Goal: Find specific fact: Find specific fact

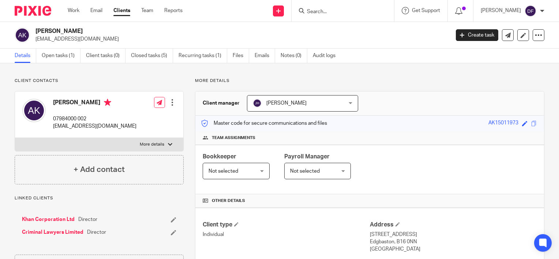
click at [334, 11] on input "Search" at bounding box center [339, 12] width 66 height 7
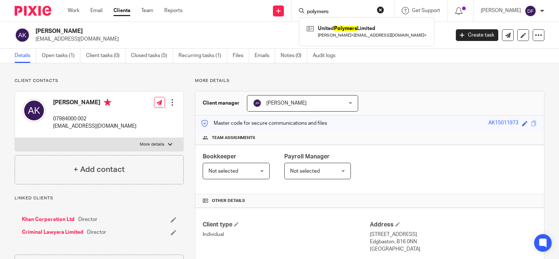
click at [340, 13] on input "polymers" at bounding box center [339, 12] width 66 height 7
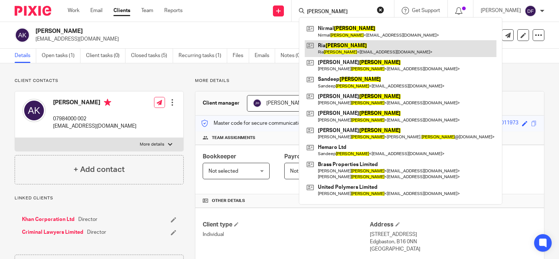
type input "sanghera"
click at [348, 48] on link at bounding box center [401, 48] width 192 height 17
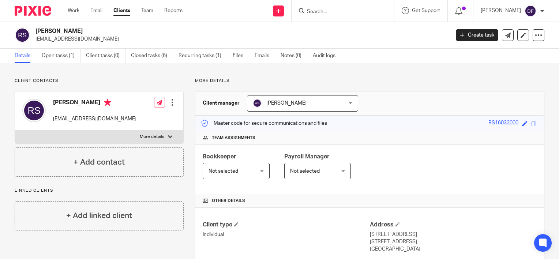
click at [339, 12] on input "Search" at bounding box center [339, 12] width 66 height 7
click at [337, 13] on input "Search" at bounding box center [339, 12] width 66 height 7
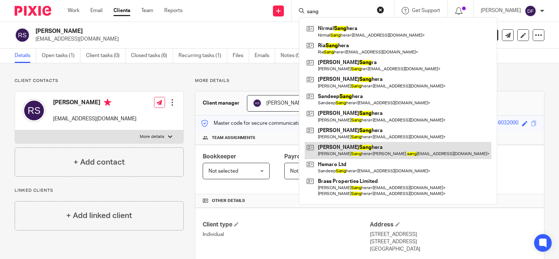
type input "sang"
click at [356, 149] on link at bounding box center [398, 150] width 187 height 17
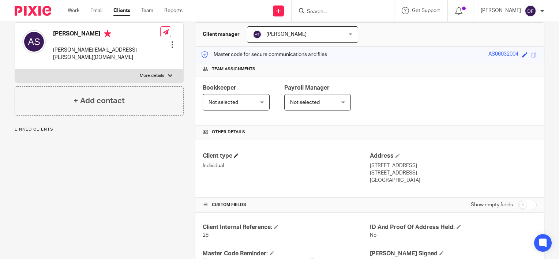
scroll to position [73, 0]
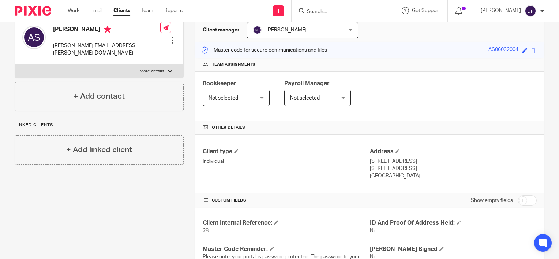
click at [381, 175] on p "[GEOGRAPHIC_DATA]" at bounding box center [453, 175] width 167 height 7
drag, startPoint x: 369, startPoint y: 159, endPoint x: 419, endPoint y: 177, distance: 53.2
click at [419, 177] on div "Address 75 Kenilworth Road Coventry, CV4 7AF United Kingdom" at bounding box center [453, 164] width 167 height 32
drag, startPoint x: 419, startPoint y: 177, endPoint x: 405, endPoint y: 182, distance: 13.9
click at [405, 182] on div "Client type Individual Address 75 Kenilworth Road Coventry, CV4 7AF United King…" at bounding box center [369, 164] width 349 height 59
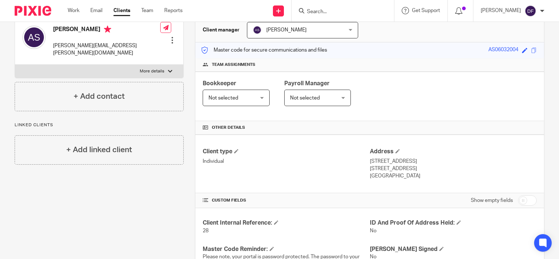
click at [406, 180] on div "Client type Individual Address 75 Kenilworth Road Coventry, CV4 7AF United King…" at bounding box center [369, 164] width 349 height 59
drag, startPoint x: 403, startPoint y: 176, endPoint x: 363, endPoint y: 161, distance: 43.0
click at [363, 161] on div "Client type Individual Address 75 Kenilworth Road Coventry, CV4 7AF United King…" at bounding box center [369, 164] width 349 height 59
drag, startPoint x: 363, startPoint y: 161, endPoint x: 371, endPoint y: 165, distance: 9.0
click at [371, 165] on p "[STREET_ADDRESS]" at bounding box center [453, 168] width 167 height 7
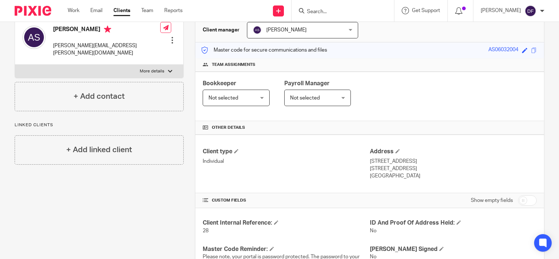
click at [406, 180] on div "Client type Individual Address 75 Kenilworth Road Coventry, CV4 7AF United King…" at bounding box center [369, 164] width 349 height 59
drag, startPoint x: 404, startPoint y: 177, endPoint x: 367, endPoint y: 164, distance: 38.9
click at [370, 164] on div "Address 75 Kenilworth Road Coventry, CV4 7AF United Kingdom" at bounding box center [453, 164] width 167 height 32
copy div "75 Kenilworth Road Coventry, CV4 7AF United Kingdom"
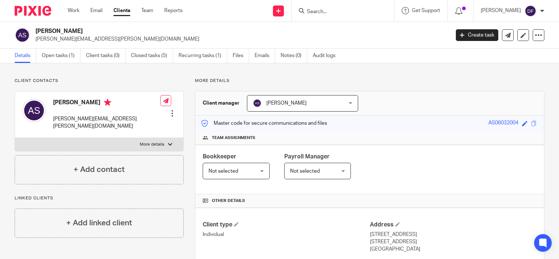
click at [336, 7] on form at bounding box center [345, 10] width 78 height 9
click at [337, 10] on input "Search" at bounding box center [339, 12] width 66 height 7
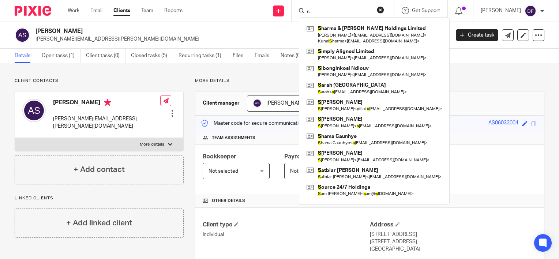
click at [330, 10] on input "s" at bounding box center [339, 12] width 66 height 7
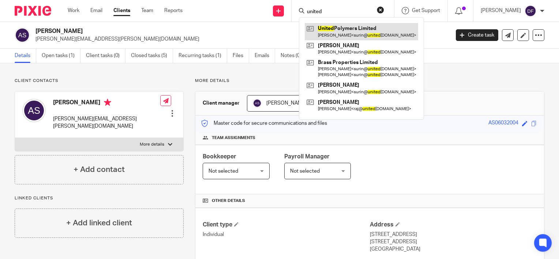
type input "united"
click at [353, 31] on link at bounding box center [361, 31] width 113 height 17
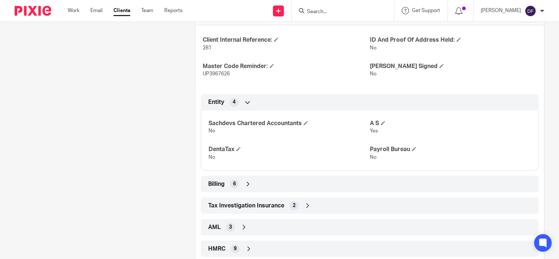
scroll to position [382, 0]
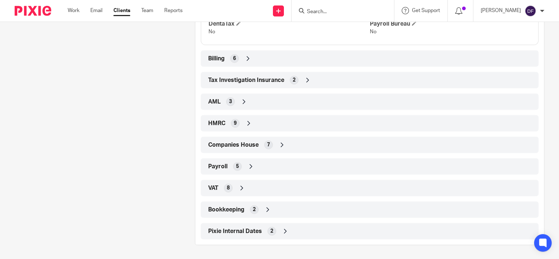
click at [219, 126] on span "HMRC" at bounding box center [216, 124] width 17 height 8
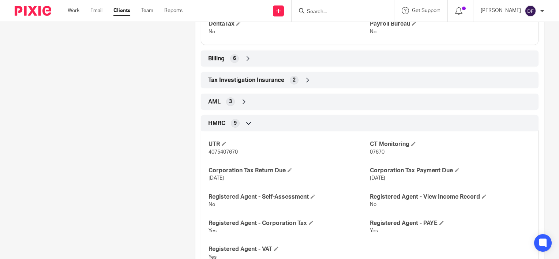
click at [227, 150] on span "4075407670" at bounding box center [223, 152] width 29 height 5
copy span "4075407670"
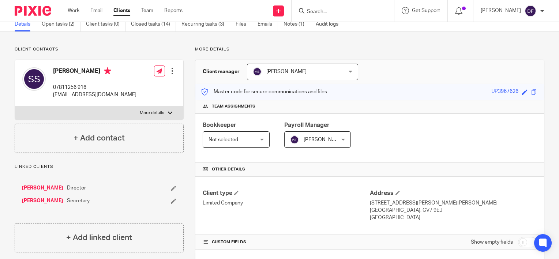
scroll to position [0, 0]
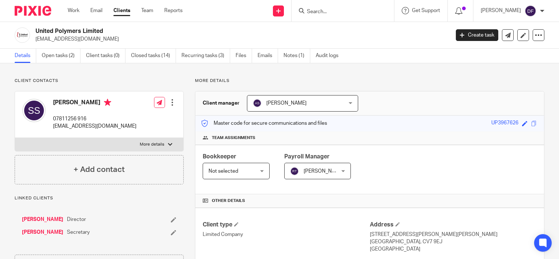
click at [335, 13] on input "Search" at bounding box center [339, 12] width 66 height 7
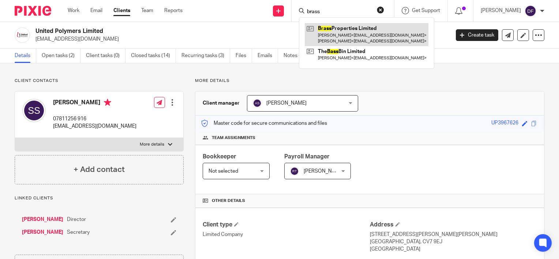
type input "brass"
click at [349, 35] on link at bounding box center [367, 34] width 124 height 23
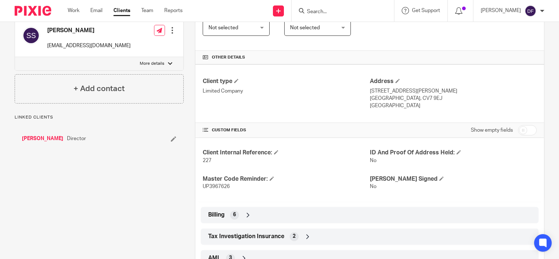
scroll to position [256, 0]
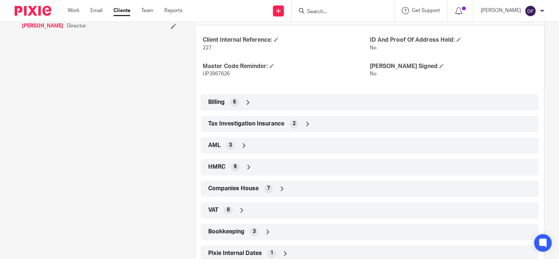
click at [220, 166] on span "HMRC" at bounding box center [216, 167] width 17 height 8
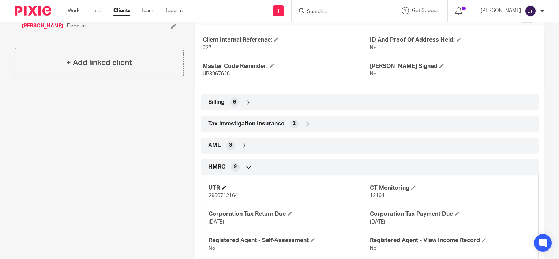
click at [223, 186] on span at bounding box center [224, 188] width 4 height 4
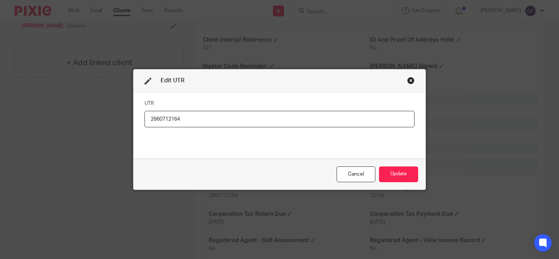
click at [202, 119] on input "2960712164" at bounding box center [280, 119] width 270 height 16
click at [356, 176] on div "Cancel" at bounding box center [356, 175] width 39 height 16
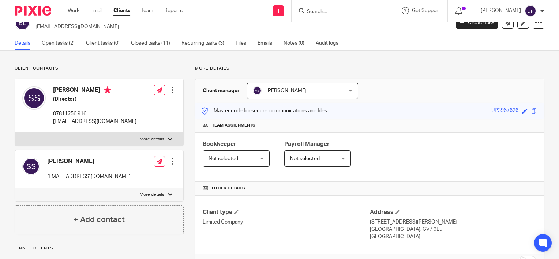
scroll to position [0, 0]
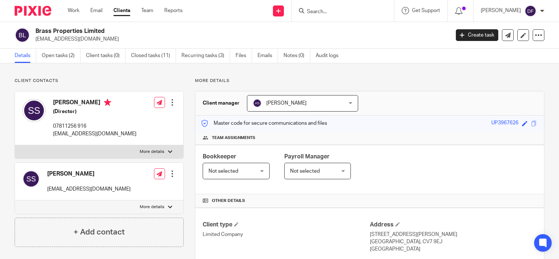
click at [330, 10] on input "Search" at bounding box center [339, 12] width 66 height 7
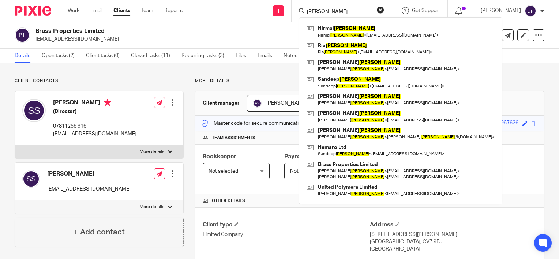
type input "sanghera"
click button "submit" at bounding box center [0, 0] width 0 height 0
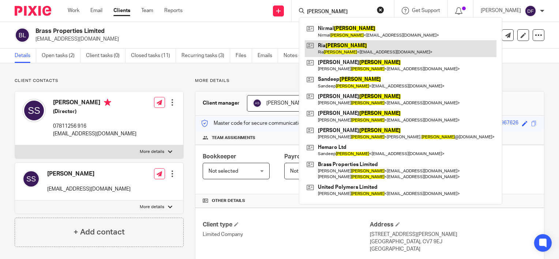
click at [350, 49] on link at bounding box center [401, 48] width 192 height 17
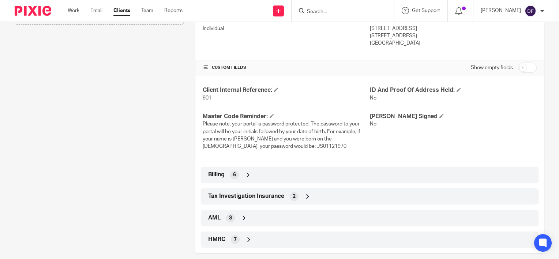
scroll to position [214, 0]
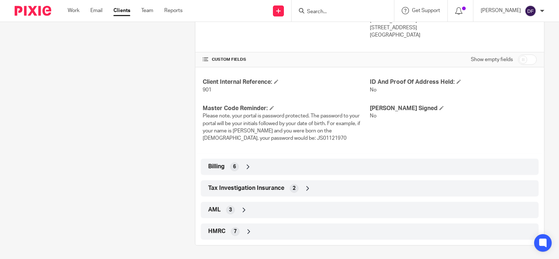
click at [218, 236] on div "HMRC 7" at bounding box center [369, 231] width 327 height 12
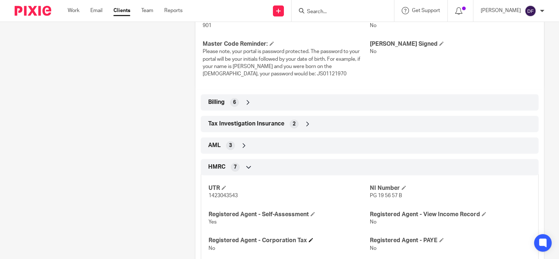
scroll to position [324, 0]
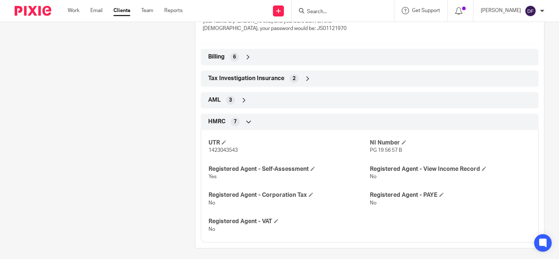
click at [380, 148] on span "PG 19 56 57 B" at bounding box center [386, 150] width 32 height 5
copy p "PG 19 56 57 B"
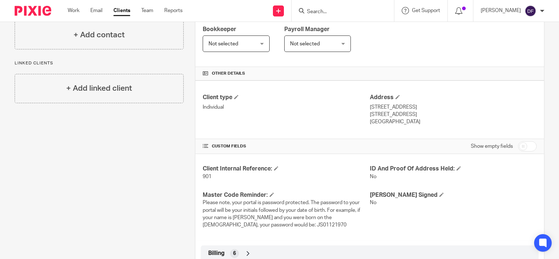
scroll to position [0, 0]
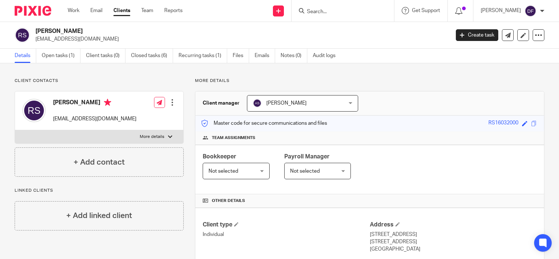
click at [337, 14] on input "Search" at bounding box center [339, 12] width 66 height 7
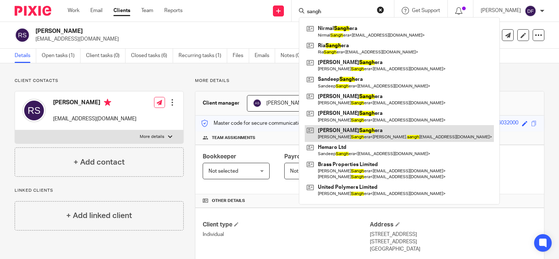
type input "sangh"
click at [354, 135] on link at bounding box center [399, 133] width 189 height 17
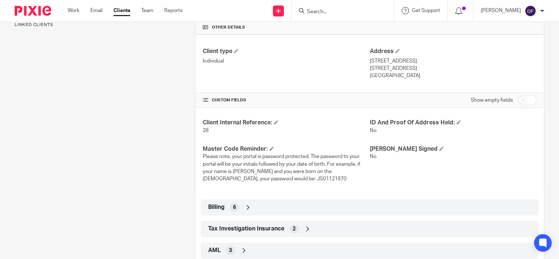
scroll to position [214, 0]
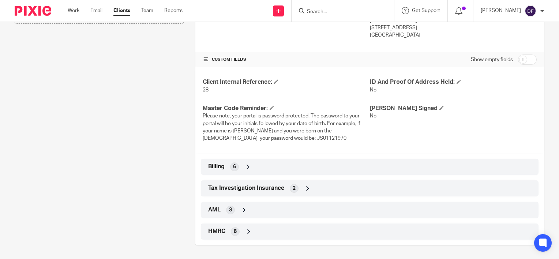
click at [217, 232] on span "HMRC" at bounding box center [216, 232] width 17 height 8
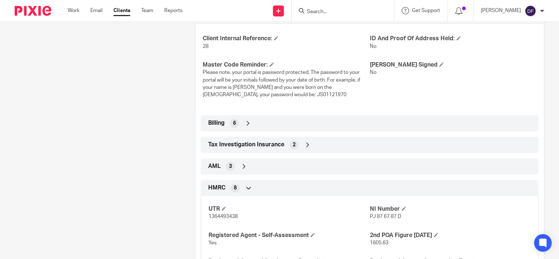
scroll to position [327, 0]
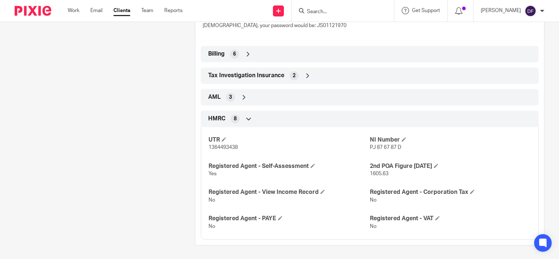
click at [392, 150] on p "PJ 87 67 87 D" at bounding box center [450, 147] width 161 height 7
click at [380, 145] on span "PJ 87 67 87 D" at bounding box center [385, 147] width 31 height 5
drag, startPoint x: 365, startPoint y: 146, endPoint x: 405, endPoint y: 143, distance: 40.7
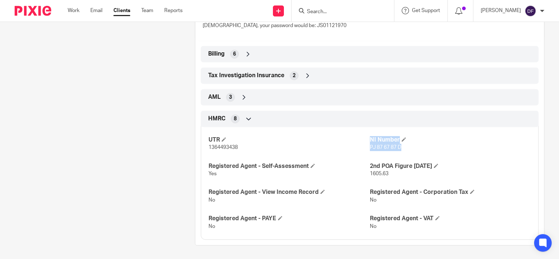
click at [405, 143] on div "UTR 1364493438 NI Number PJ 87 67 87 D Registered Agent - Self-Assessment Yes 2…" at bounding box center [370, 180] width 338 height 118
click at [405, 144] on p "PJ 87 67 87 D" at bounding box center [450, 147] width 161 height 7
click at [397, 146] on span "PJ 87 67 87 D" at bounding box center [385, 147] width 31 height 5
drag, startPoint x: 397, startPoint y: 146, endPoint x: 379, endPoint y: 146, distance: 17.9
click at [380, 146] on span "PJ 87 67 87 D" at bounding box center [385, 147] width 31 height 5
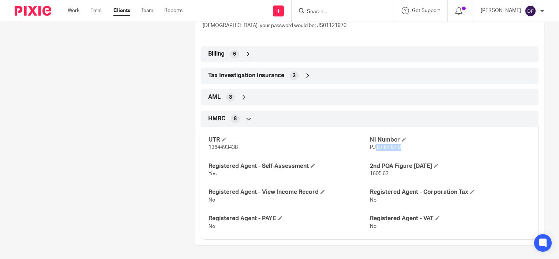
drag, startPoint x: 379, startPoint y: 146, endPoint x: 397, endPoint y: 145, distance: 17.6
click at [397, 145] on span "PJ 87 67 87 D" at bounding box center [385, 147] width 31 height 5
drag, startPoint x: 397, startPoint y: 145, endPoint x: 365, endPoint y: 149, distance: 32.1
click at [377, 149] on span "PJ 87 67 87 D" at bounding box center [385, 147] width 31 height 5
click at [366, 146] on div "UTR 1364493438 NI Number PJ 87 67 87 D Registered Agent - Self-Assessment Yes 2…" at bounding box center [370, 180] width 338 height 118
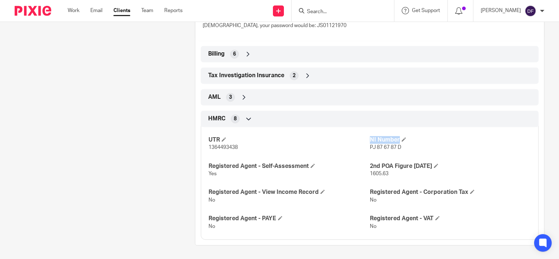
click at [370, 146] on span "PJ 87 67 87 D" at bounding box center [385, 147] width 31 height 5
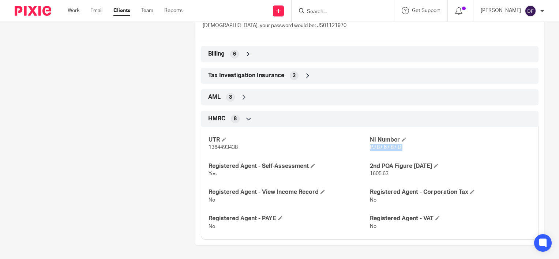
copy p "PJ 87 67 87 D"
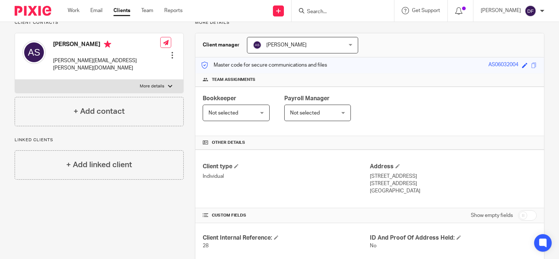
scroll to position [0, 0]
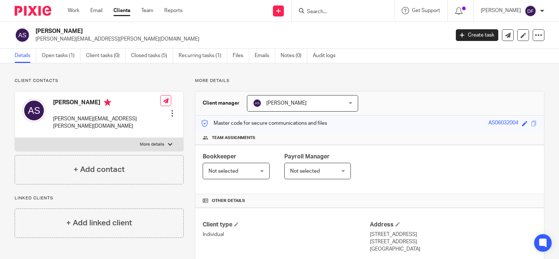
click at [343, 16] on div at bounding box center [343, 11] width 102 height 22
click at [340, 14] on input "Search" at bounding box center [339, 12] width 66 height 7
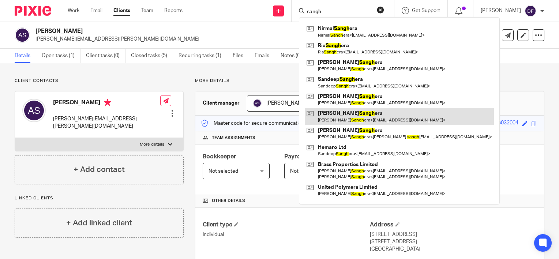
type input "sangh"
click at [348, 113] on link at bounding box center [399, 116] width 189 height 17
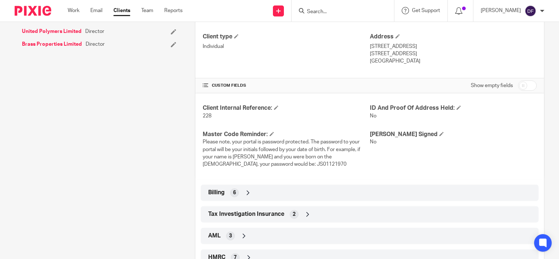
scroll to position [214, 0]
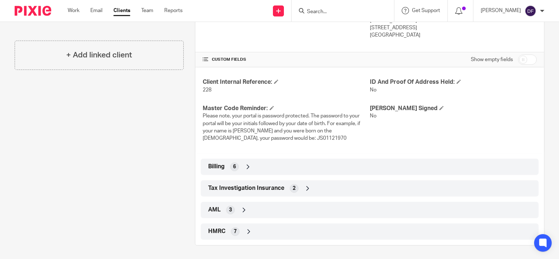
click at [221, 234] on span "HMRC" at bounding box center [216, 232] width 17 height 8
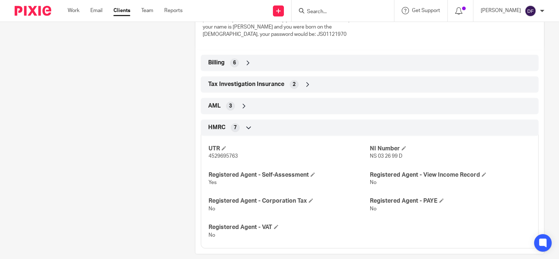
scroll to position [324, 0]
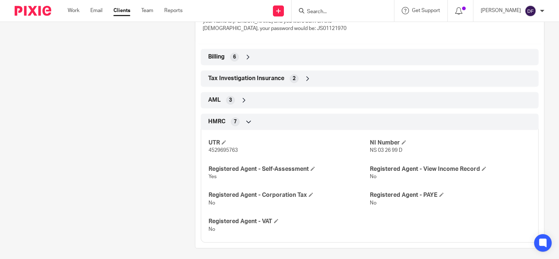
click at [378, 153] on p "NS 03 26 99 D" at bounding box center [450, 150] width 161 height 7
click at [378, 150] on span "NS 03 26 99 D" at bounding box center [386, 150] width 33 height 5
click at [375, 144] on h4 "NI Number" at bounding box center [450, 143] width 161 height 8
click at [387, 149] on span "NS 03 26 99 D" at bounding box center [386, 150] width 33 height 5
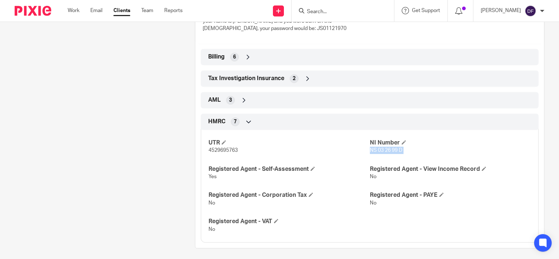
click at [387, 149] on span "NS 03 26 99 D" at bounding box center [386, 150] width 33 height 5
copy p "NS 03 26 99 D"
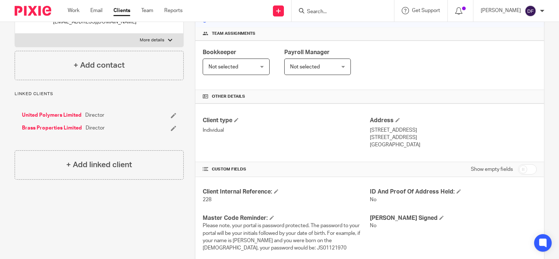
scroll to position [0, 0]
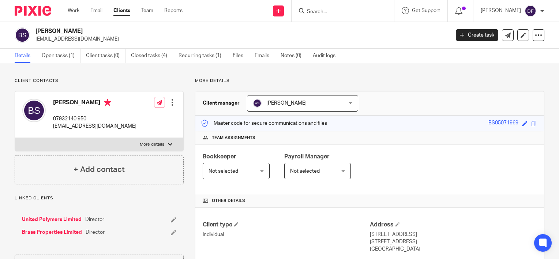
click at [335, 16] on div at bounding box center [343, 11] width 102 height 22
click at [334, 12] on input "Search" at bounding box center [339, 12] width 66 height 7
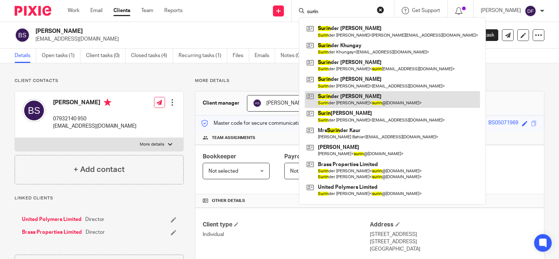
type input "surin"
click at [369, 102] on link at bounding box center [392, 99] width 175 height 17
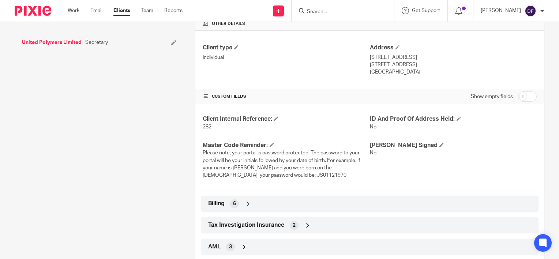
scroll to position [214, 0]
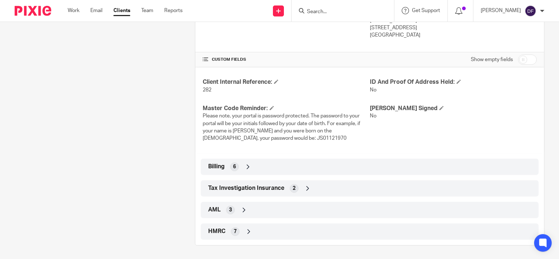
click at [210, 234] on span "HMRC" at bounding box center [216, 232] width 17 height 8
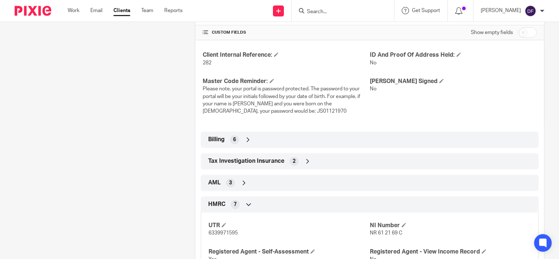
scroll to position [324, 0]
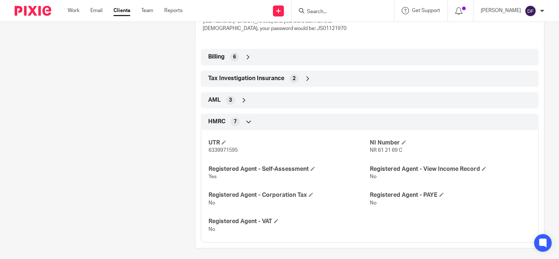
click at [374, 150] on span "NR 61 21 69 C" at bounding box center [386, 150] width 33 height 5
click at [381, 150] on span "NR 61 21 69 C" at bounding box center [386, 150] width 33 height 5
copy p "NR 61 21 69 C"
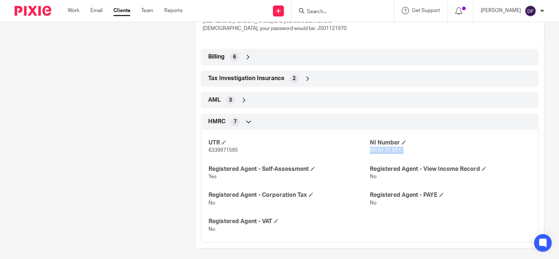
scroll to position [324, 0]
